Goal: Task Accomplishment & Management: Use online tool/utility

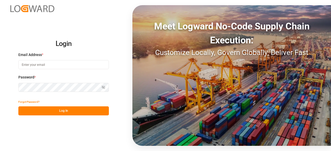
click at [74, 64] on input at bounding box center [63, 64] width 90 height 9
click at [0, 151] on com-1password-button at bounding box center [0, 151] width 0 height 0
click at [53, 63] on input at bounding box center [63, 64] width 90 height 9
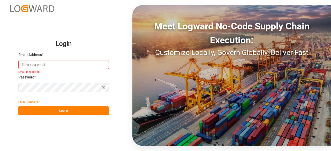
type input "[EMAIL_ADDRESS][PERSON_NAME][DOMAIN_NAME]"
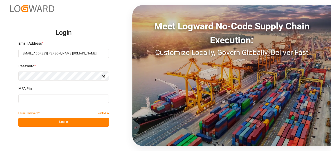
type input "970050"
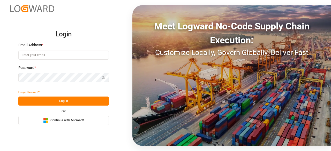
click at [52, 56] on input at bounding box center [63, 55] width 90 height 9
type input "[EMAIL_ADDRESS][PERSON_NAME][DOMAIN_NAME]"
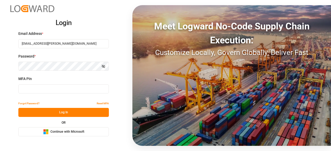
type input "974453"
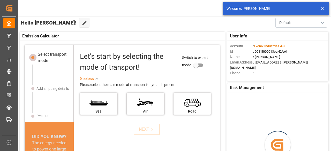
click at [323, 10] on icon at bounding box center [322, 8] width 6 height 6
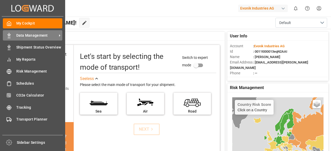
click at [20, 35] on span "Data Management" at bounding box center [36, 35] width 41 height 5
click at [41, 37] on span "Data Management" at bounding box center [36, 35] width 41 height 5
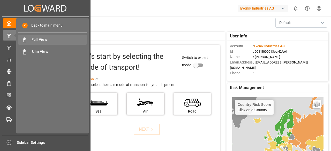
click at [46, 43] on div "Full View Full View" at bounding box center [52, 40] width 69 height 10
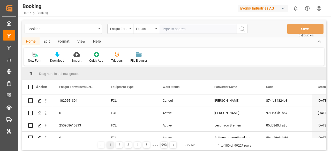
click at [44, 43] on div "Edit" at bounding box center [47, 41] width 14 height 9
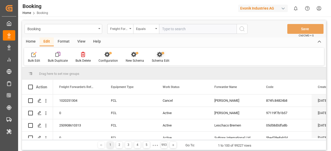
click at [163, 58] on div "Schema Edit" at bounding box center [161, 60] width 18 height 5
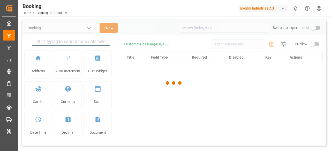
type input "Booking"
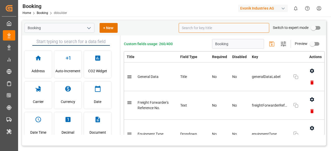
click at [218, 24] on input at bounding box center [223, 28] width 90 height 10
type input "s"
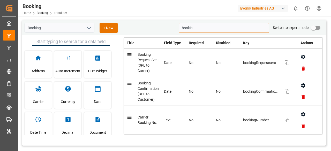
scroll to position [26, 0]
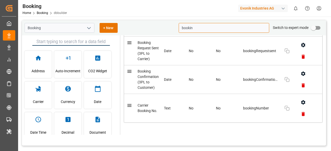
type input "bookin"
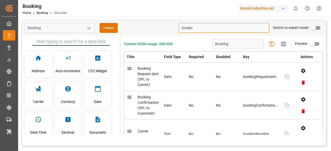
scroll to position [35, 0]
